Goal: Task Accomplishment & Management: Use online tool/utility

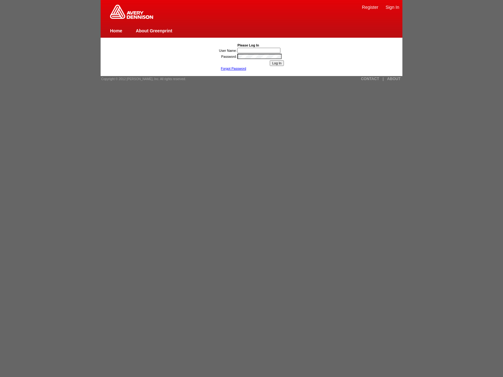
click at [154, 30] on link "About Greenprint" at bounding box center [154, 30] width 36 height 5
click at [141, 79] on span "Copyright © 2012 [PERSON_NAME], Inc. All rights reserved." at bounding box center [143, 78] width 85 height 3
type input ""><img src=x onerror=[DOMAIN_NAME]._tenable_wasscan_js_namespace_taint_tracer.l…"
type input "nessus_was_name_aqfpuxuwwas_zrxdlnmjog141){window.top._tenable_wasscan_js_names…"
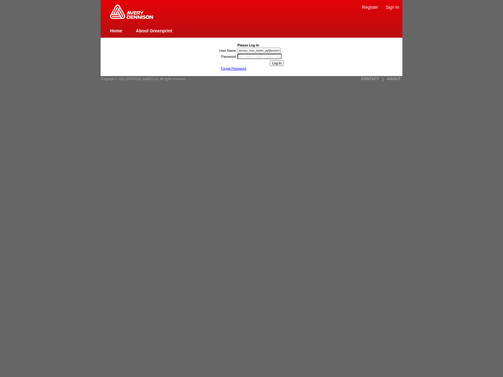
scroll to position [0, 145]
type input "1){window.top._tenable_wasscan_js_namespace_taint_tracer.log_execution_flow_sin…"
